Goal: Check status

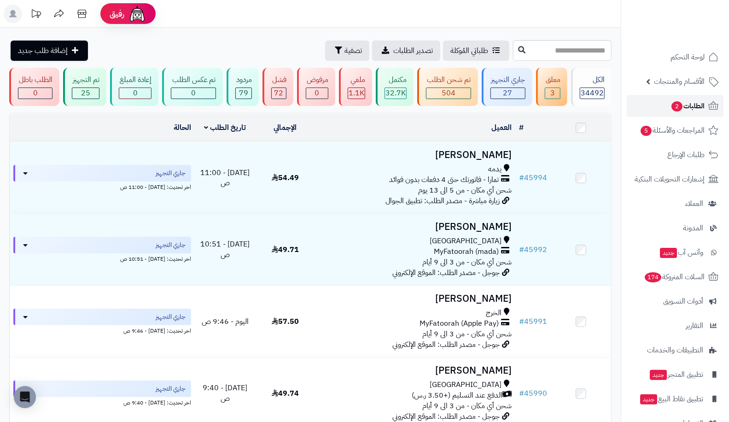
click at [663, 106] on link "الطلبات 2" at bounding box center [675, 106] width 97 height 22
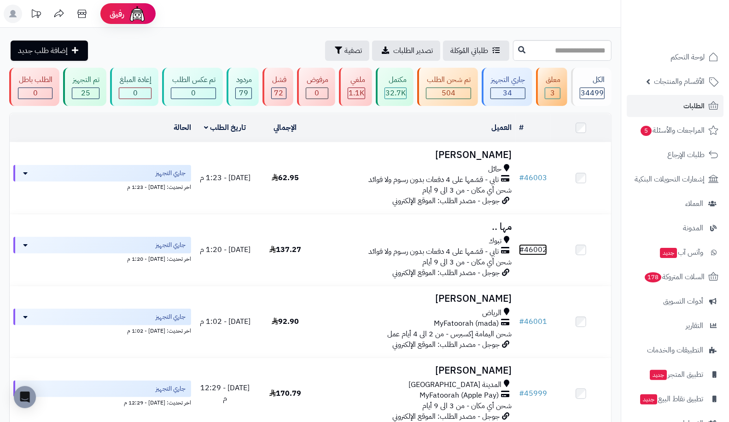
click at [540, 246] on link "# 46002" at bounding box center [533, 249] width 28 height 11
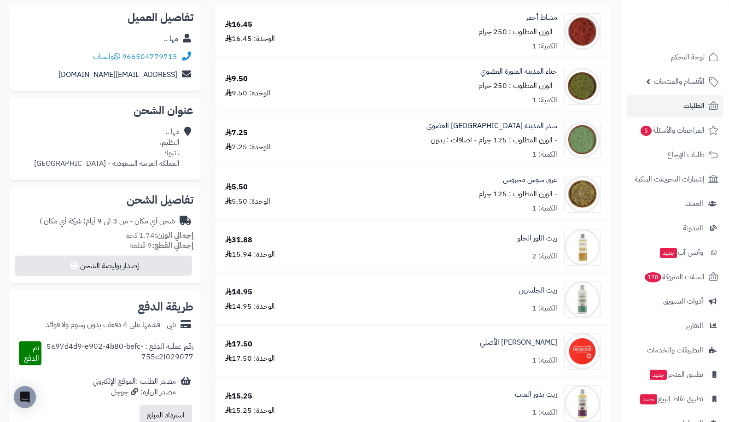
scroll to position [106, 0]
